Goal: Task Accomplishment & Management: Complete application form

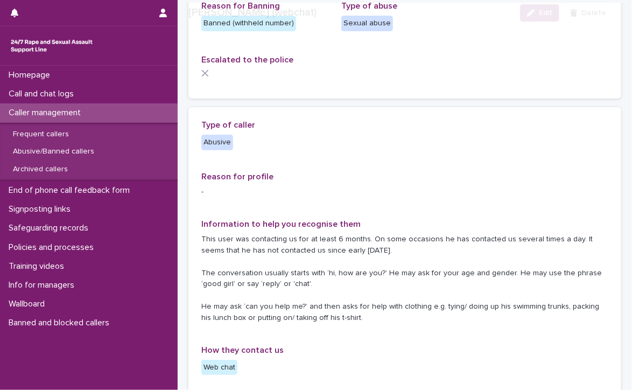
scroll to position [108, 0]
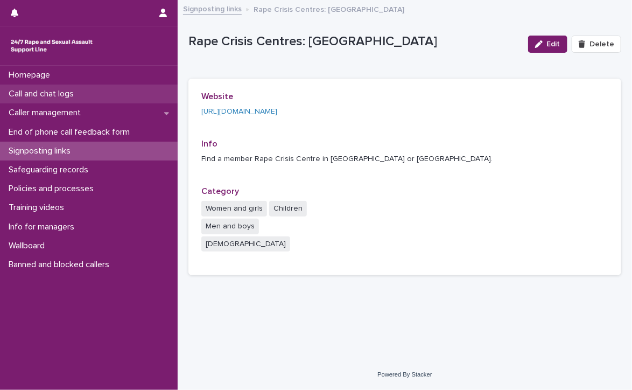
click at [110, 91] on div "Call and chat logs" at bounding box center [89, 93] width 178 height 19
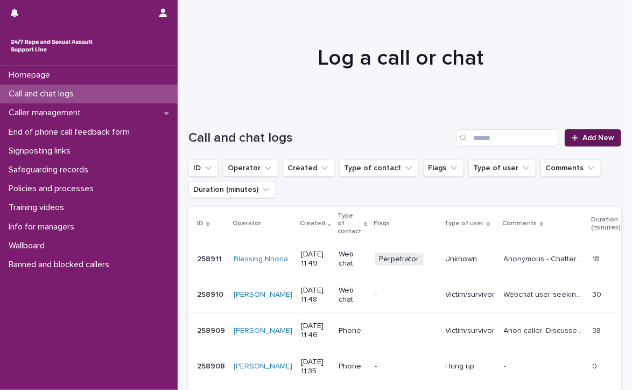
click at [601, 137] on span "Add New" at bounding box center [598, 138] width 32 height 8
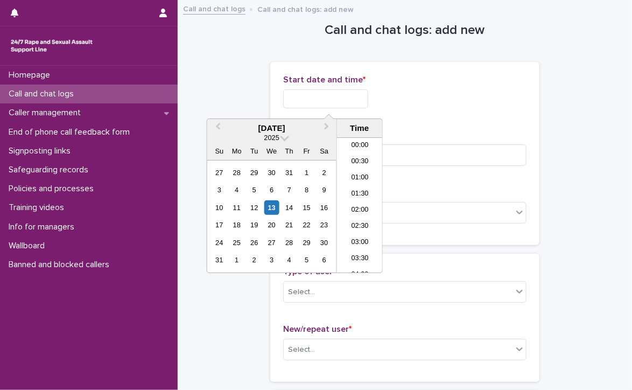
click at [299, 100] on input "text" at bounding box center [325, 98] width 85 height 19
click at [342, 200] on li "11:30" at bounding box center [360, 205] width 46 height 16
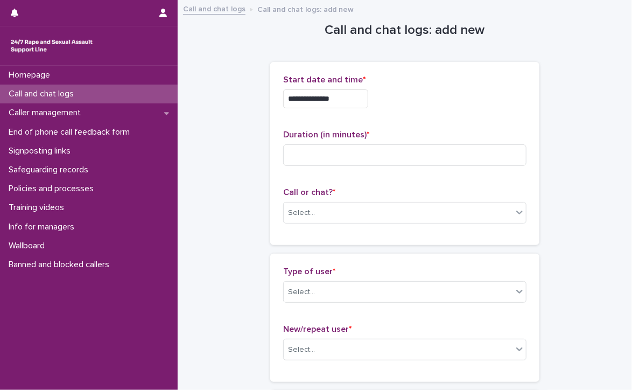
click at [344, 107] on input "**********" at bounding box center [325, 98] width 85 height 19
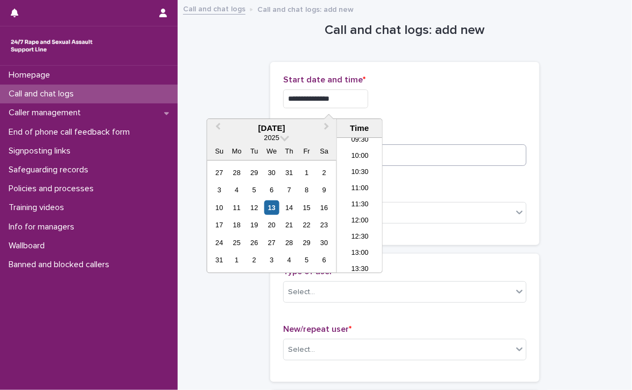
type input "**********"
click at [429, 158] on input at bounding box center [404, 155] width 243 height 22
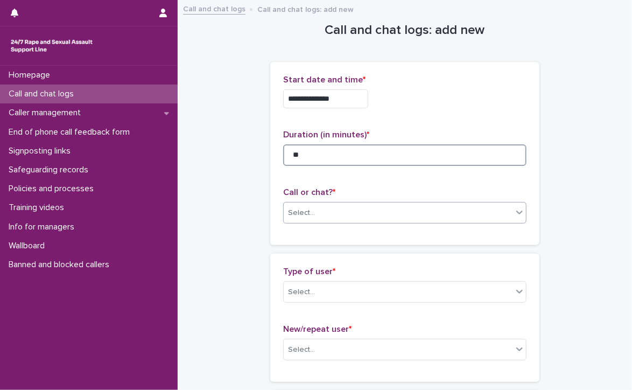
type input "**"
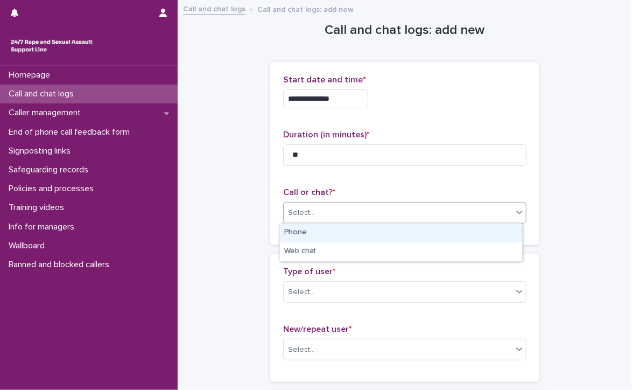
click at [368, 207] on div "Select..." at bounding box center [398, 213] width 229 height 18
click at [334, 231] on div "Phone" at bounding box center [401, 232] width 242 height 19
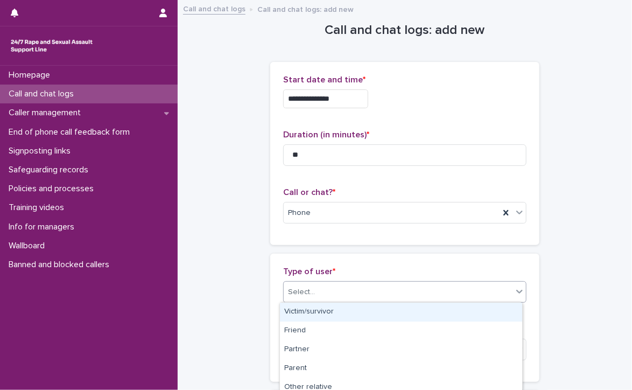
click at [320, 290] on div "Select..." at bounding box center [398, 292] width 229 height 18
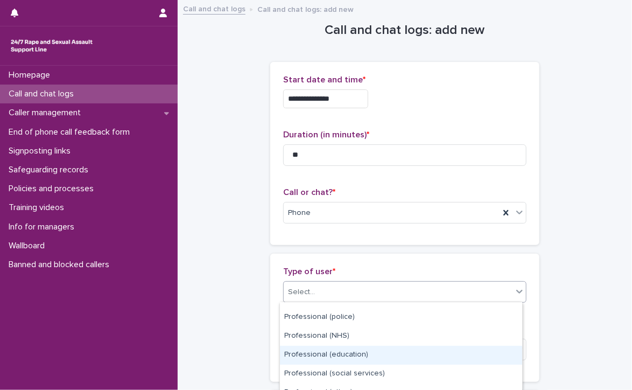
scroll to position [161, 0]
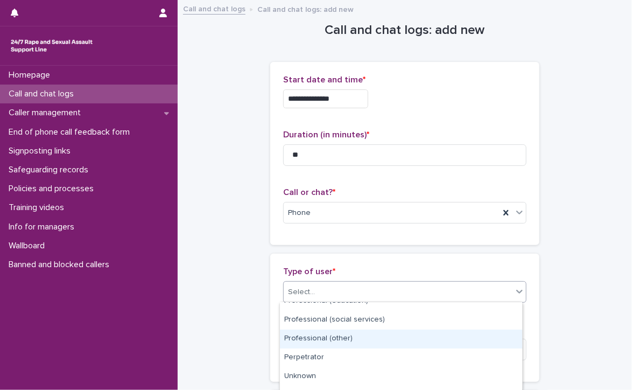
click at [340, 340] on div "Professional (other)" at bounding box center [401, 338] width 242 height 19
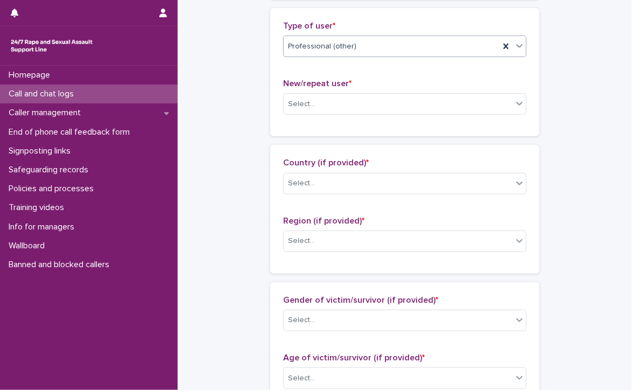
scroll to position [215, 0]
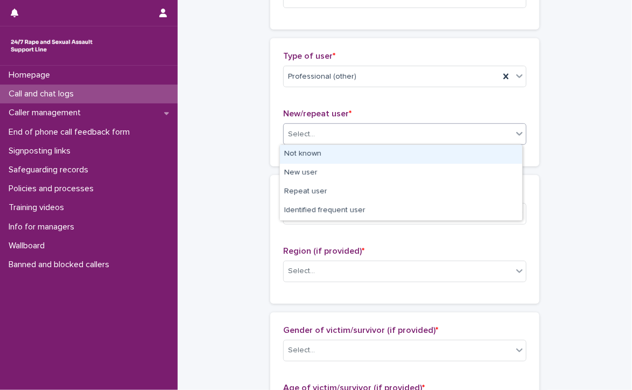
click at [299, 132] on div "Select..." at bounding box center [301, 134] width 27 height 11
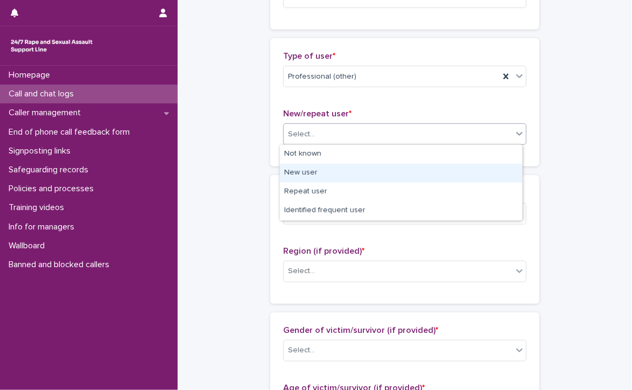
click at [306, 168] on div "New user" at bounding box center [401, 173] width 242 height 19
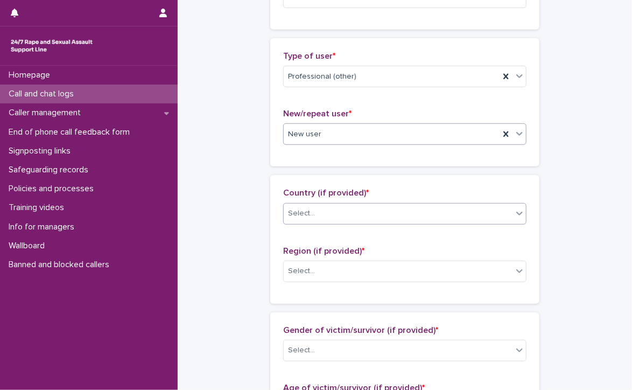
click at [315, 204] on div "Select..." at bounding box center [398, 213] width 229 height 18
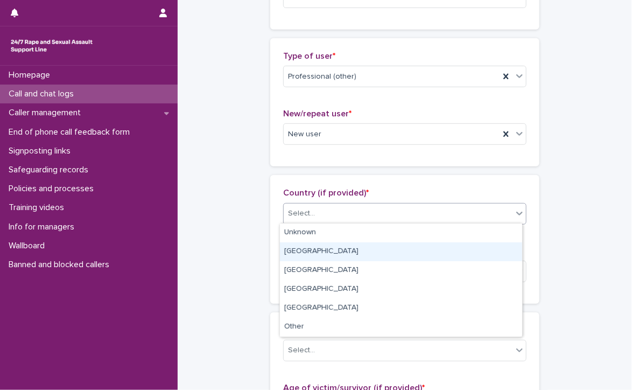
click at [310, 250] on div "[GEOGRAPHIC_DATA]" at bounding box center [401, 251] width 242 height 19
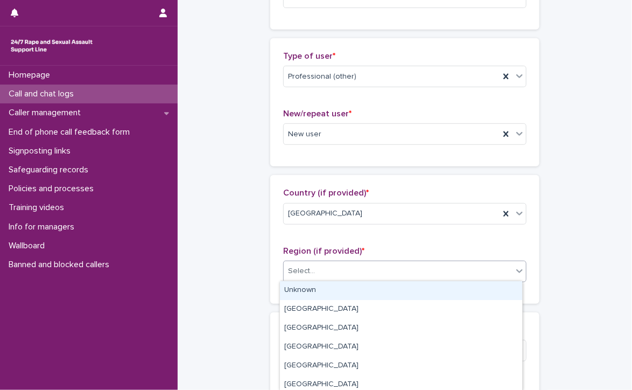
click at [316, 271] on div "Select..." at bounding box center [398, 271] width 229 height 18
click at [304, 265] on div "Select..." at bounding box center [301, 270] width 27 height 11
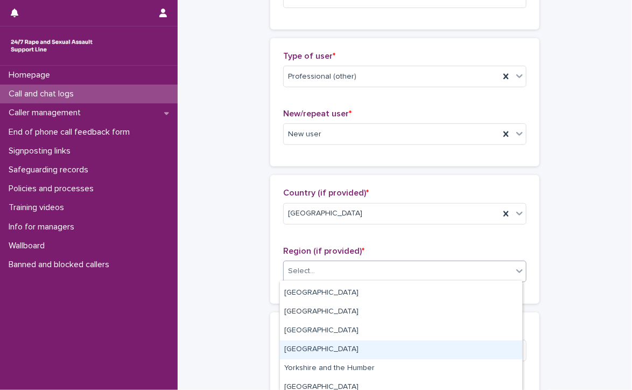
scroll to position [98, 0]
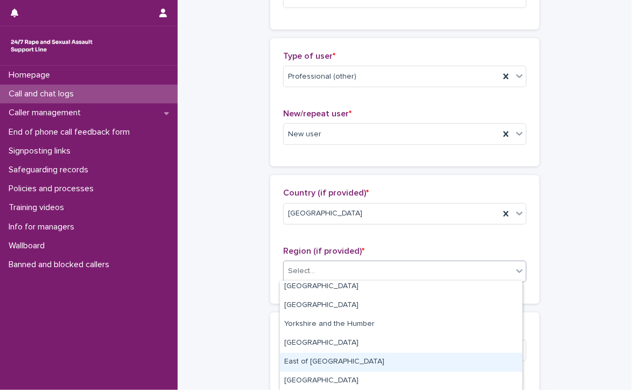
click at [326, 361] on div "East of [GEOGRAPHIC_DATA]" at bounding box center [401, 361] width 242 height 19
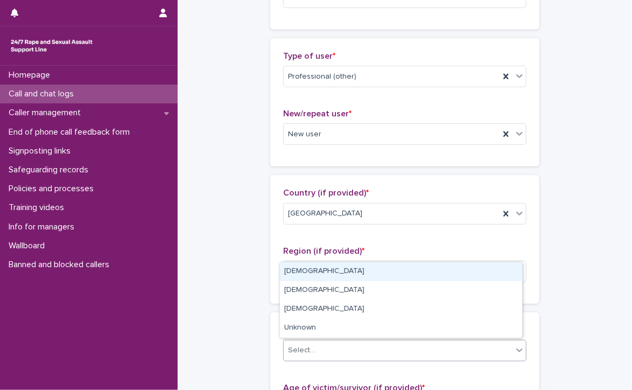
click at [321, 343] on div "Select..." at bounding box center [398, 350] width 229 height 18
click at [323, 272] on div "[DEMOGRAPHIC_DATA]" at bounding box center [401, 271] width 242 height 19
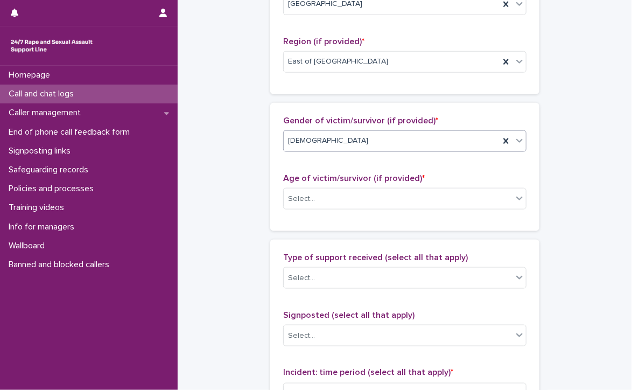
scroll to position [431, 0]
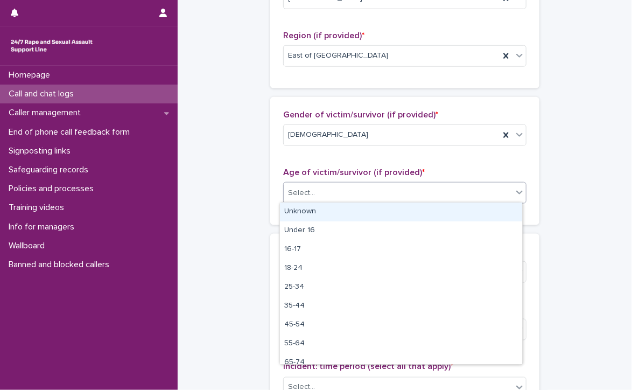
click at [340, 187] on div "Select..." at bounding box center [398, 193] width 229 height 18
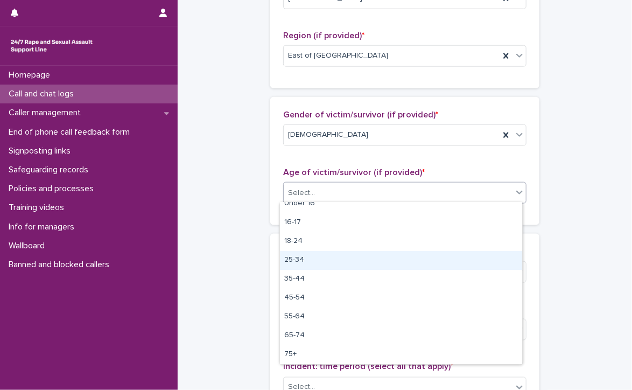
scroll to position [0, 0]
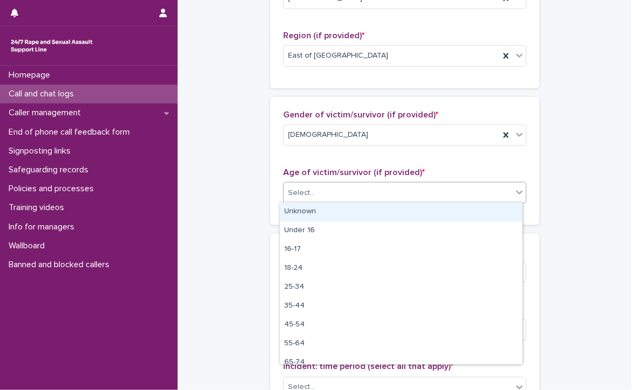
click at [311, 211] on div "Unknown" at bounding box center [401, 211] width 242 height 19
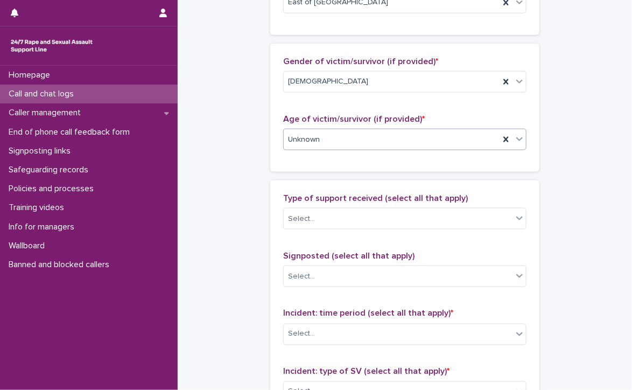
scroll to position [484, 0]
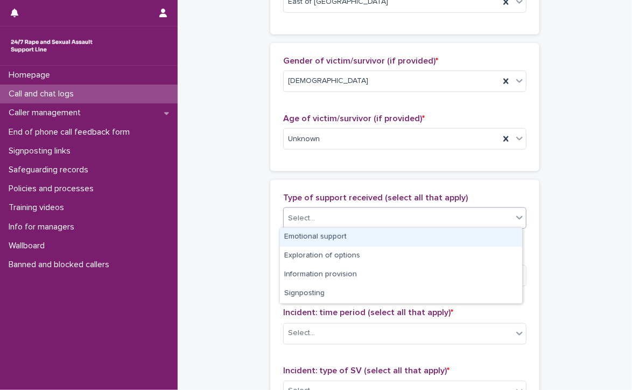
click at [341, 220] on div "Select..." at bounding box center [398, 218] width 229 height 18
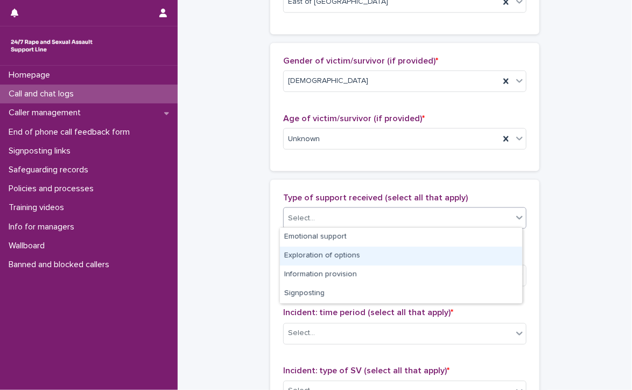
click at [377, 253] on div "Exploration of options" at bounding box center [401, 255] width 242 height 19
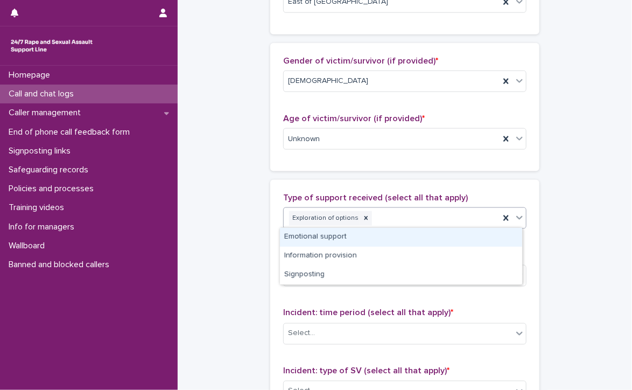
click at [411, 213] on div "Exploration of options" at bounding box center [392, 218] width 216 height 19
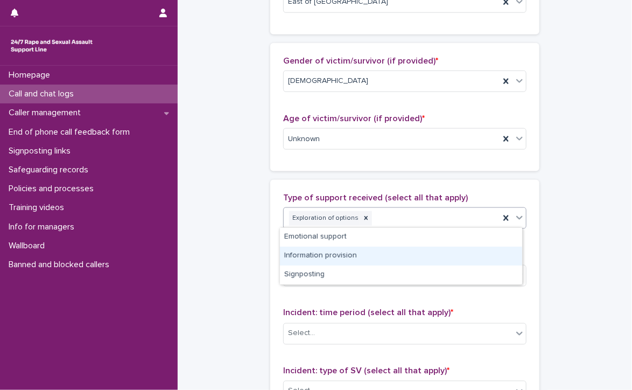
click at [359, 253] on div "Information provision" at bounding box center [401, 255] width 242 height 19
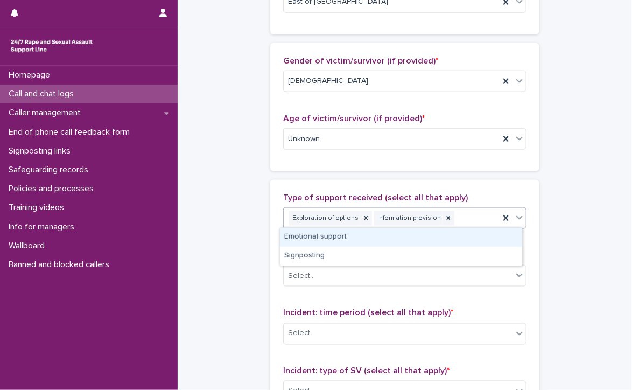
click at [446, 213] on div "Exploration of options Information provision" at bounding box center [392, 218] width 216 height 19
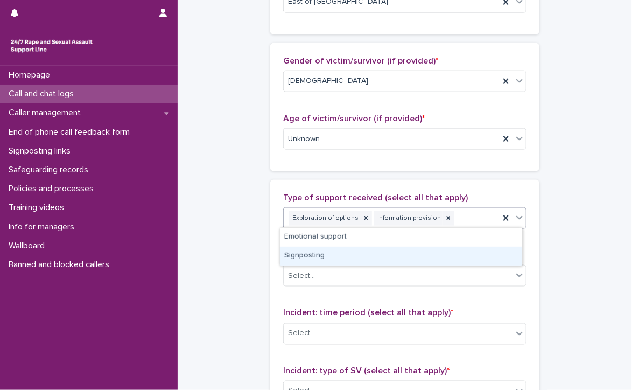
click at [368, 257] on div "Signposting" at bounding box center [401, 255] width 242 height 19
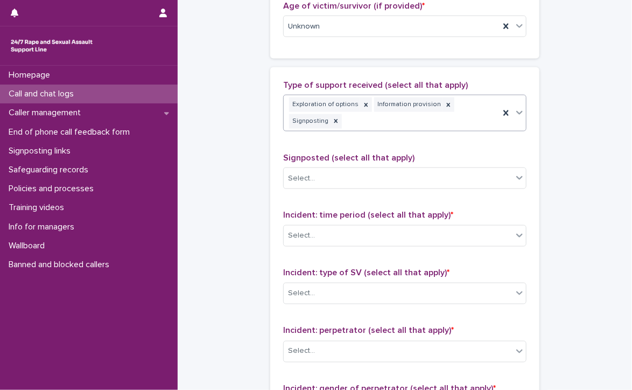
scroll to position [599, 0]
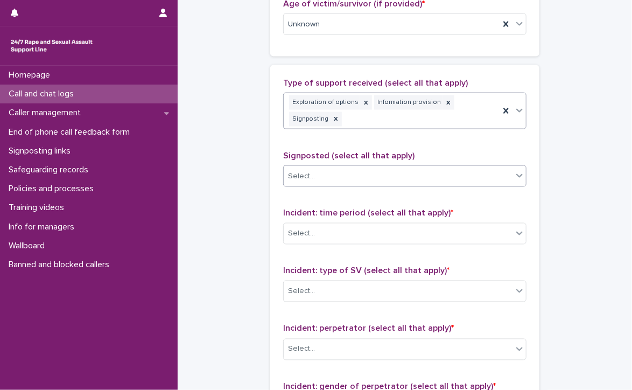
click at [342, 175] on div "Select..." at bounding box center [398, 176] width 229 height 18
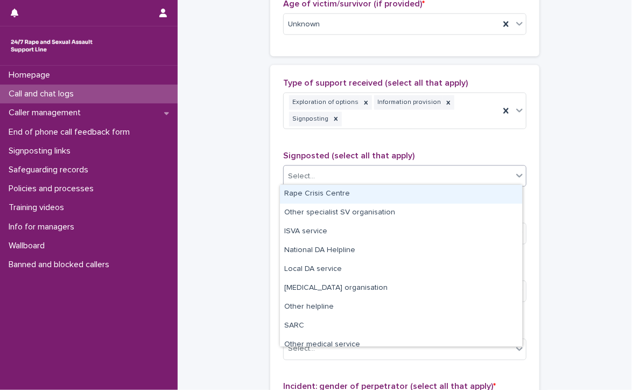
click at [350, 191] on div "Rape Crisis Centre" at bounding box center [401, 194] width 242 height 19
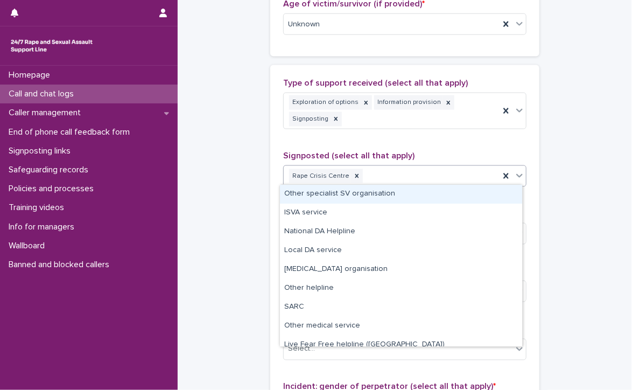
click at [423, 169] on div "Rape Crisis Centre" at bounding box center [392, 176] width 216 height 19
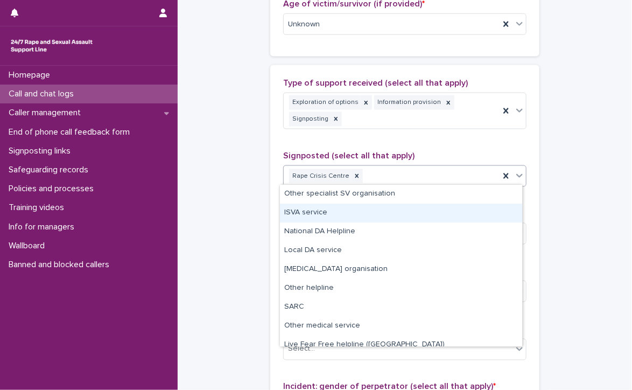
click at [289, 209] on div "ISVA service" at bounding box center [401, 212] width 242 height 19
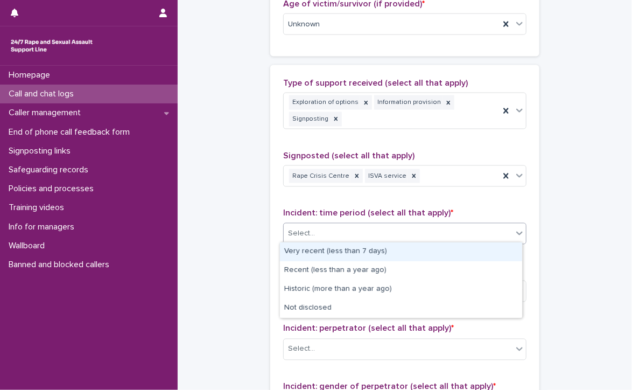
click at [335, 233] on div "Select..." at bounding box center [398, 234] width 229 height 18
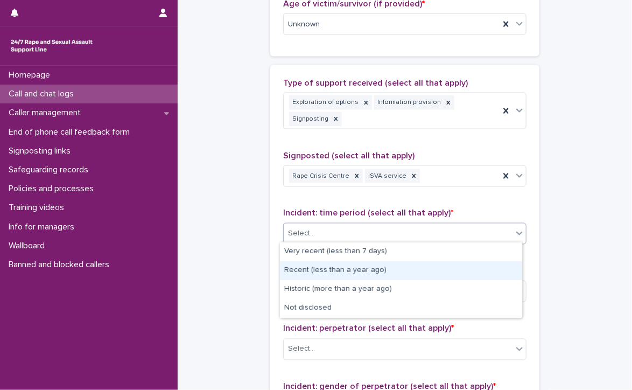
click at [370, 270] on div "Recent (less than a year ago)" at bounding box center [401, 270] width 242 height 19
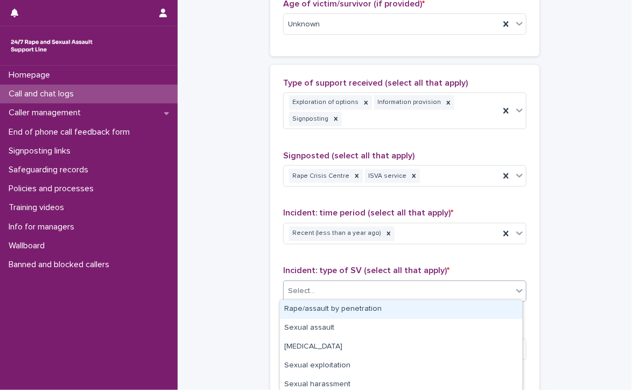
click at [370, 280] on div "Select..." at bounding box center [404, 291] width 243 height 22
click at [366, 311] on div "Rape/assault by penetration" at bounding box center [401, 309] width 242 height 19
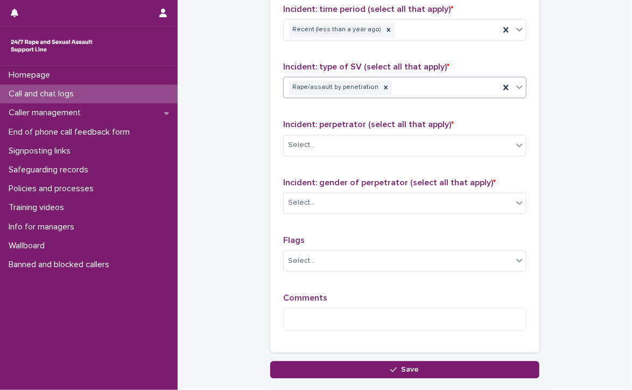
scroll to position [814, 0]
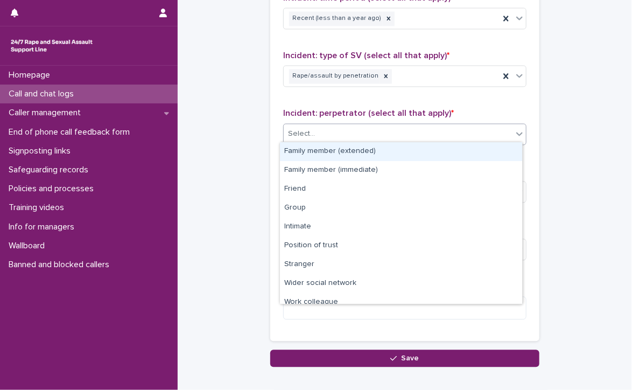
click at [326, 125] on div "Select..." at bounding box center [398, 134] width 229 height 18
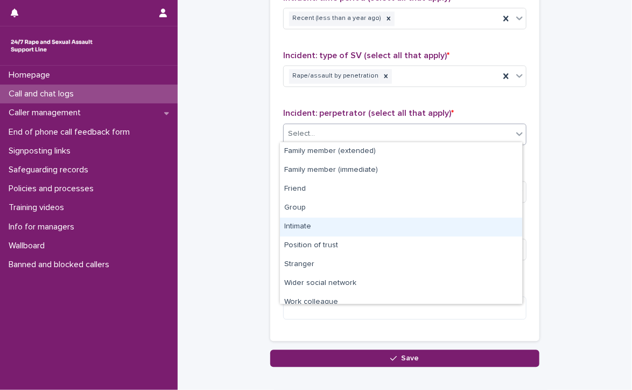
click at [345, 221] on div "Intimate" at bounding box center [401, 226] width 242 height 19
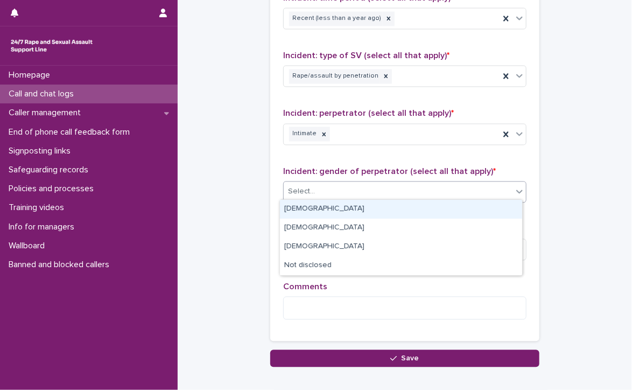
click at [338, 191] on div "Select..." at bounding box center [398, 191] width 229 height 18
click at [338, 209] on div "[DEMOGRAPHIC_DATA]" at bounding box center [401, 209] width 242 height 19
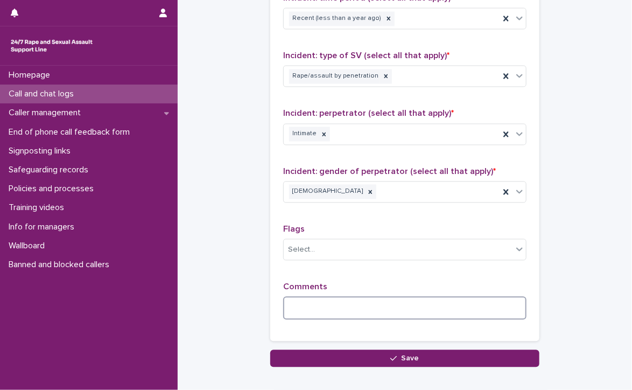
click at [429, 298] on textarea at bounding box center [404, 307] width 243 height 23
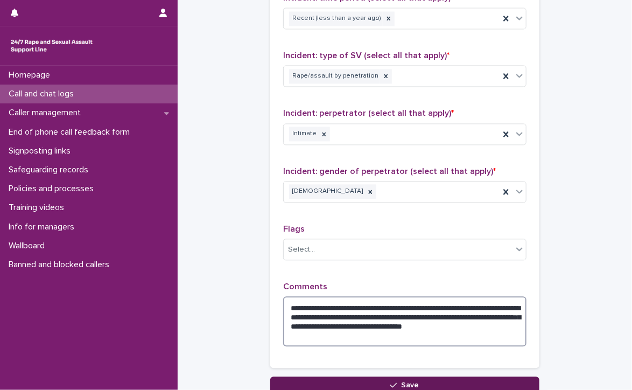
type textarea "**********"
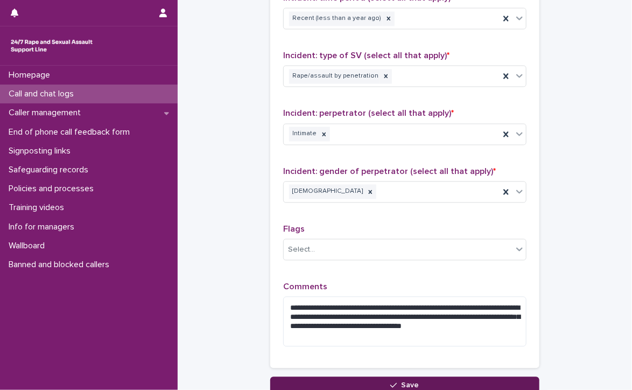
click at [399, 376] on button "Save" at bounding box center [404, 384] width 269 height 17
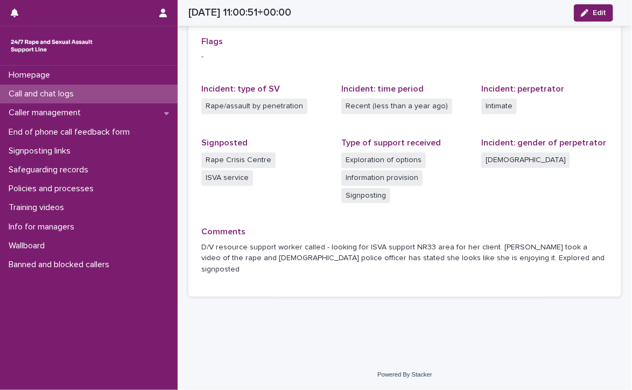
scroll to position [239, 0]
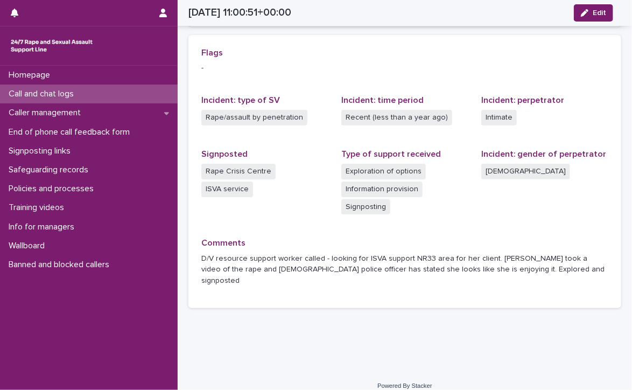
drag, startPoint x: 129, startPoint y: 111, endPoint x: 112, endPoint y: 89, distance: 28.4
click at [112, 89] on div "Call and chat logs" at bounding box center [89, 93] width 178 height 19
